Goal: Information Seeking & Learning: Learn about a topic

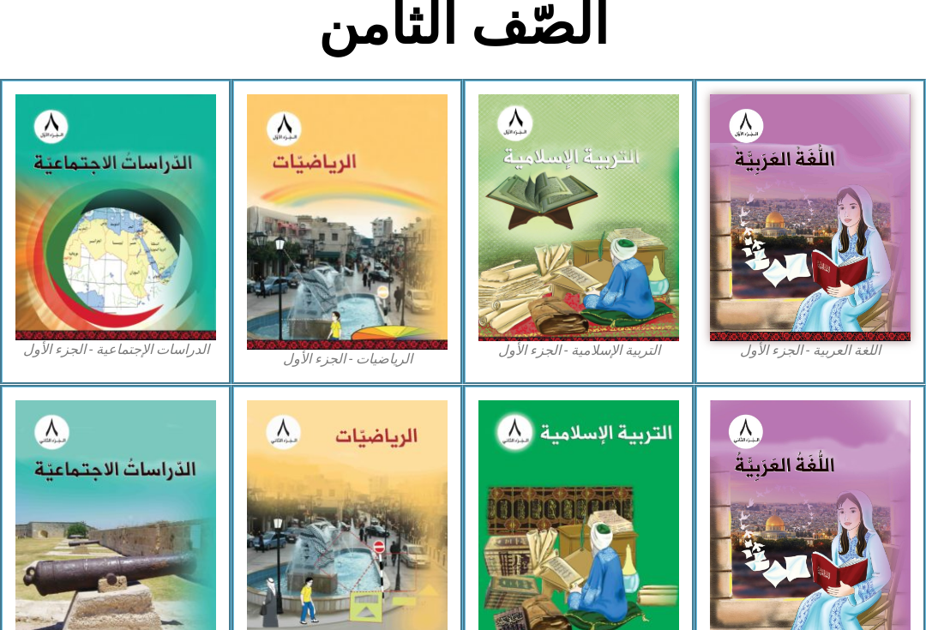
scroll to position [415, 0]
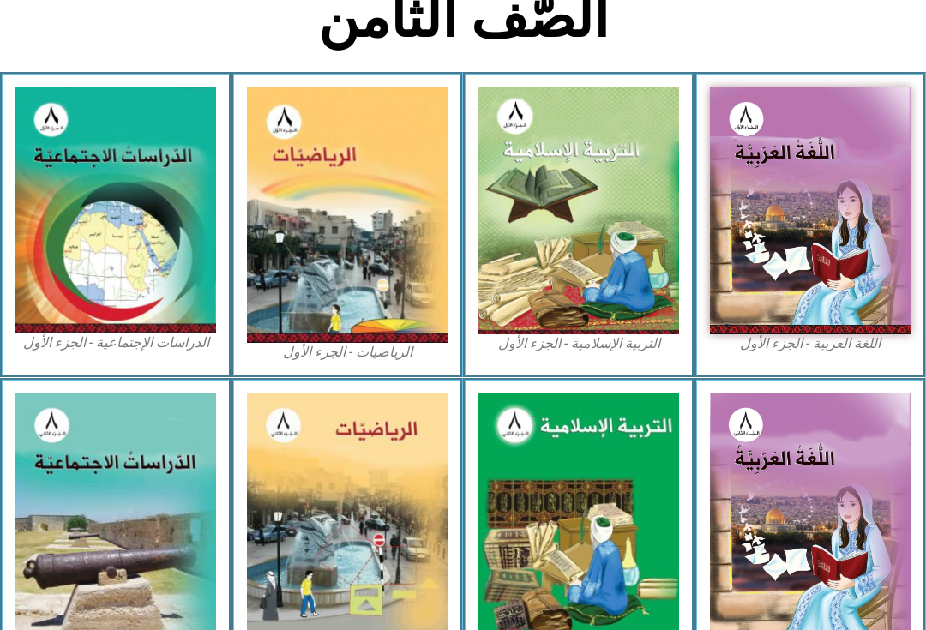
click at [867, 252] on img at bounding box center [810, 210] width 201 height 247
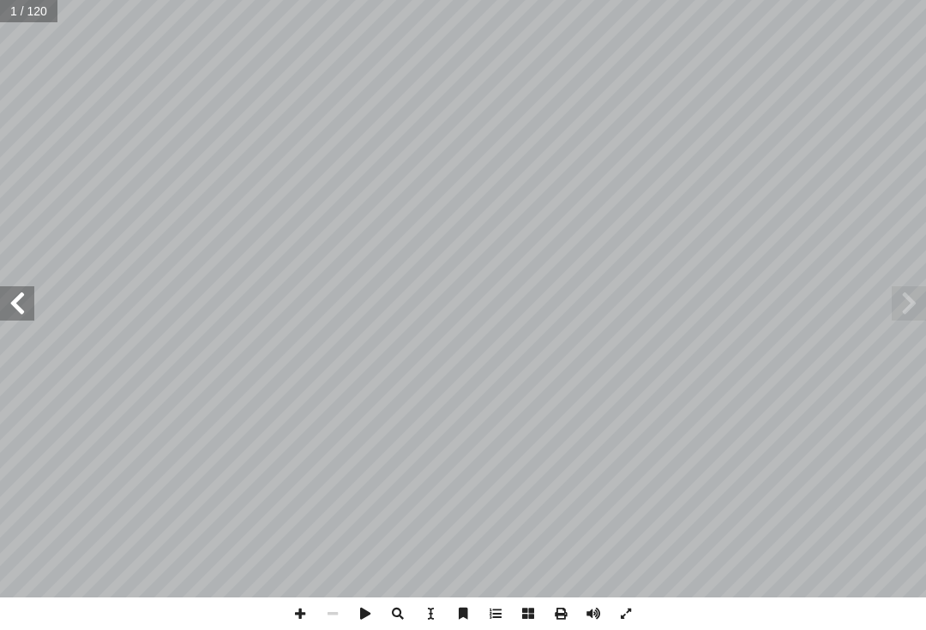
click at [914, 297] on span at bounding box center [908, 303] width 34 height 34
click at [920, 303] on span at bounding box center [908, 303] width 34 height 34
click at [7, 314] on span at bounding box center [17, 303] width 34 height 34
click at [5, 313] on span at bounding box center [17, 303] width 34 height 34
click at [24, 303] on span at bounding box center [17, 303] width 34 height 34
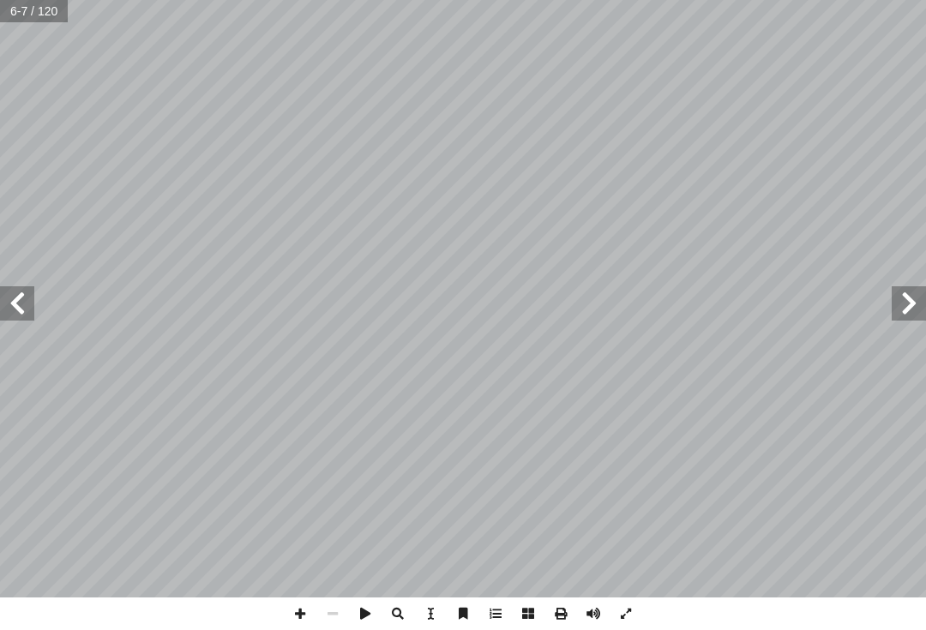
click at [923, 307] on span at bounding box center [908, 303] width 34 height 34
click at [923, 297] on span at bounding box center [908, 303] width 34 height 34
click at [916, 300] on span at bounding box center [908, 303] width 34 height 34
click at [913, 301] on span at bounding box center [908, 303] width 34 height 34
click at [20, 303] on span at bounding box center [17, 303] width 34 height 34
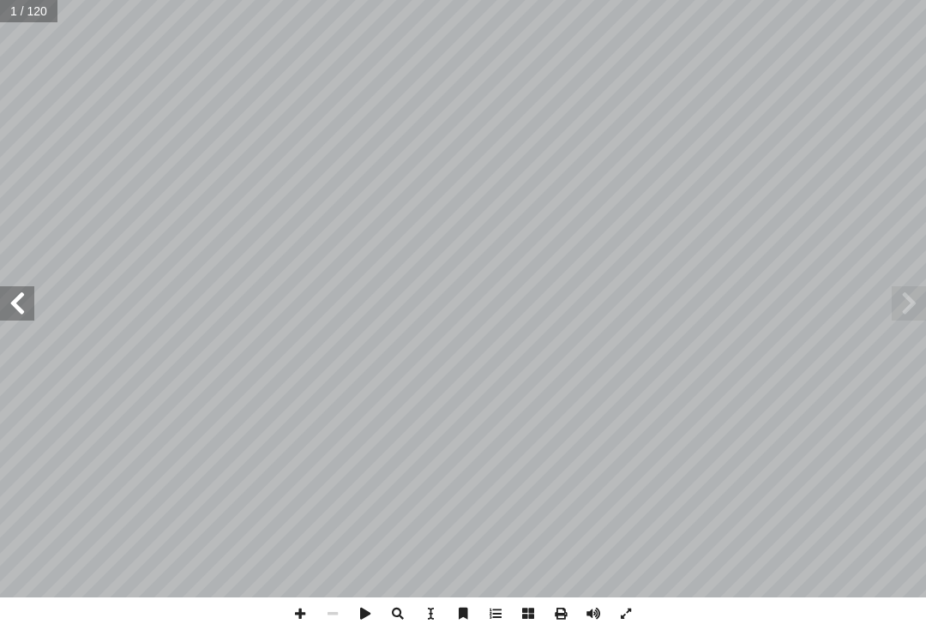
click at [27, 309] on span at bounding box center [17, 303] width 34 height 34
click at [21, 304] on span at bounding box center [17, 303] width 34 height 34
click at [21, 309] on span at bounding box center [17, 303] width 34 height 34
click at [9, 304] on span at bounding box center [17, 303] width 34 height 34
click at [12, 300] on span at bounding box center [17, 303] width 34 height 34
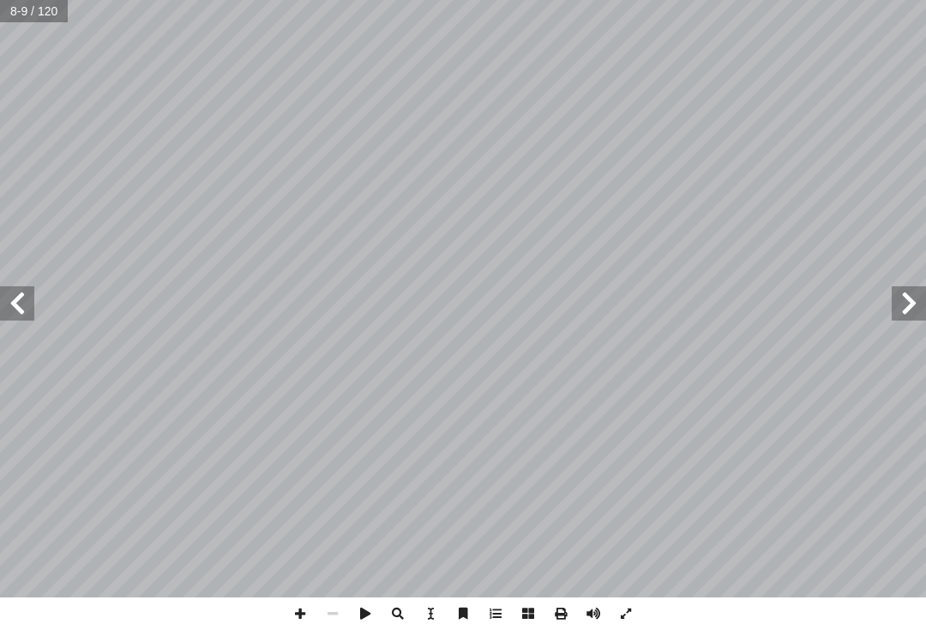
click at [11, 297] on span at bounding box center [17, 303] width 34 height 34
click at [12, 300] on span at bounding box center [17, 303] width 34 height 34
click at [11, 297] on span at bounding box center [17, 303] width 34 height 34
click at [911, 309] on span at bounding box center [908, 303] width 34 height 34
click at [915, 304] on span at bounding box center [908, 303] width 34 height 34
